Goal: Task Accomplishment & Management: Complete application form

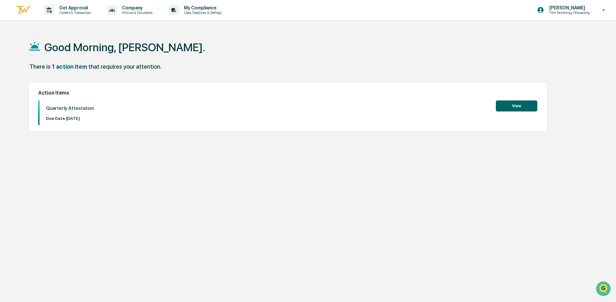
click at [511, 107] on button "View" at bounding box center [516, 105] width 41 height 11
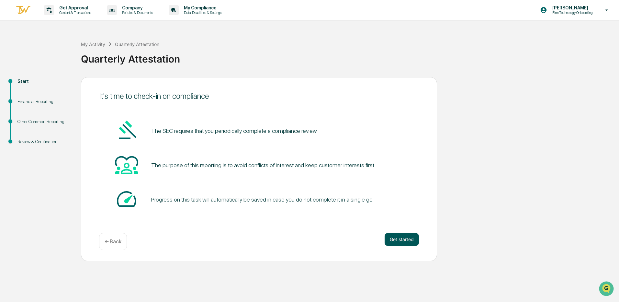
click at [395, 238] on button "Get started" at bounding box center [402, 239] width 34 height 13
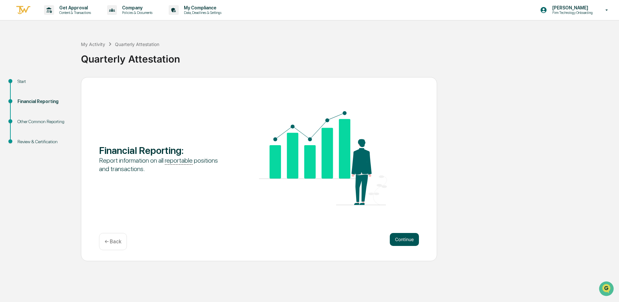
click at [403, 241] on button "Continue" at bounding box center [404, 239] width 29 height 13
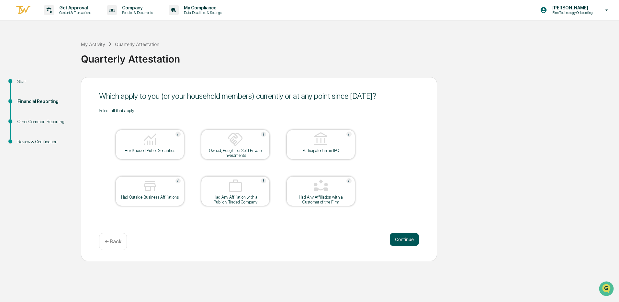
click at [399, 239] on button "Continue" at bounding box center [404, 239] width 29 height 13
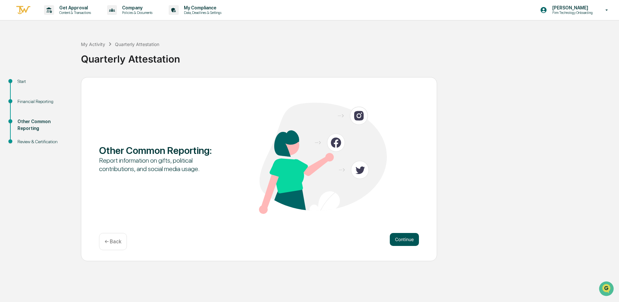
click at [401, 239] on button "Continue" at bounding box center [404, 239] width 29 height 13
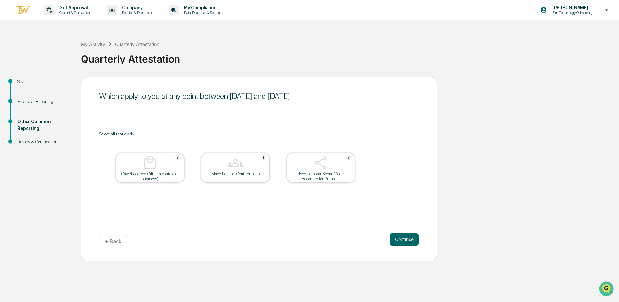
click at [401, 239] on button "Continue" at bounding box center [404, 239] width 29 height 13
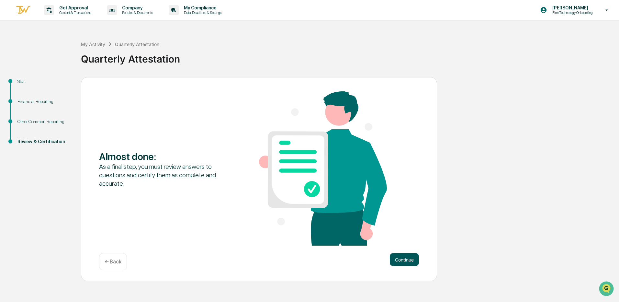
click at [401, 259] on button "Continue" at bounding box center [404, 259] width 29 height 13
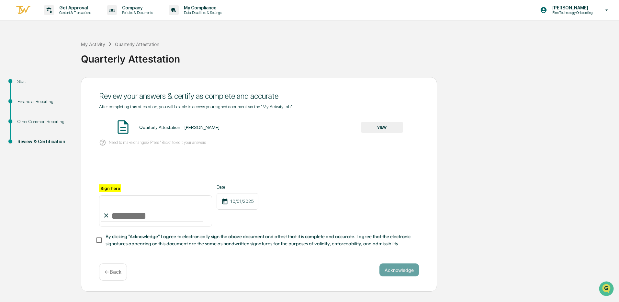
click at [134, 214] on input "Sign here" at bounding box center [155, 210] width 113 height 31
type input "**********"
click at [394, 274] on button "Acknowledge" at bounding box center [398, 269] width 39 height 13
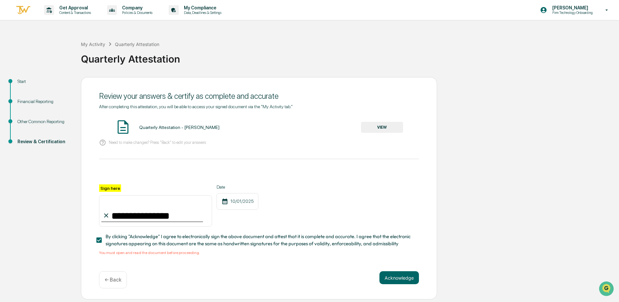
click at [382, 128] on button "VIEW" at bounding box center [382, 127] width 42 height 11
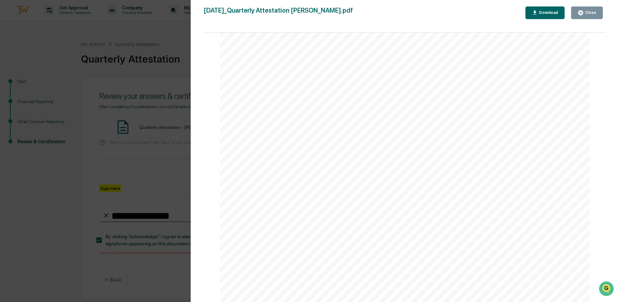
scroll to position [1358, 0]
drag, startPoint x: 603, startPoint y: 271, endPoint x: 5, endPoint y: 12, distance: 651.8
click at [545, 9] on button "Download" at bounding box center [544, 12] width 39 height 13
click at [592, 15] on div "Close" at bounding box center [586, 13] width 19 height 6
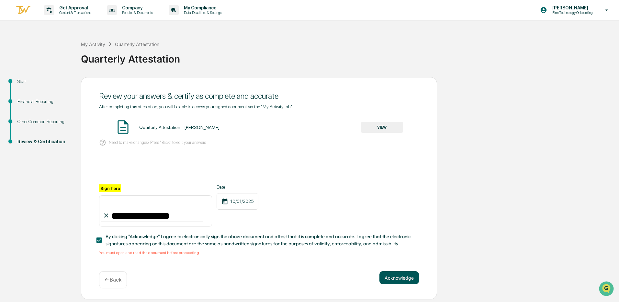
click at [400, 279] on button "Acknowledge" at bounding box center [398, 277] width 39 height 13
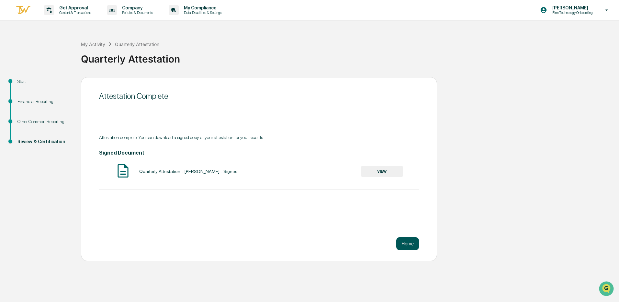
click at [407, 244] on button "Home" at bounding box center [407, 243] width 23 height 13
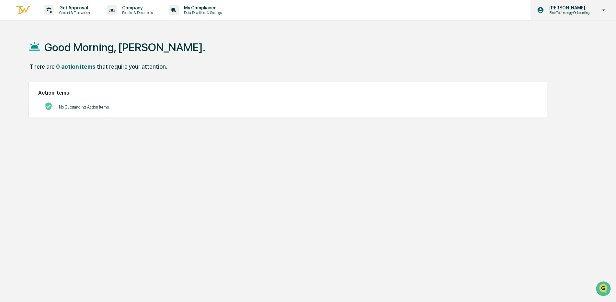
click at [602, 10] on icon at bounding box center [603, 10] width 11 height 6
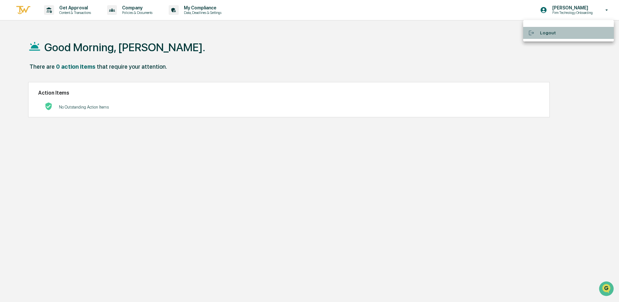
click at [544, 33] on li "Logout" at bounding box center [568, 33] width 91 height 12
